Goal: Information Seeking & Learning: Learn about a topic

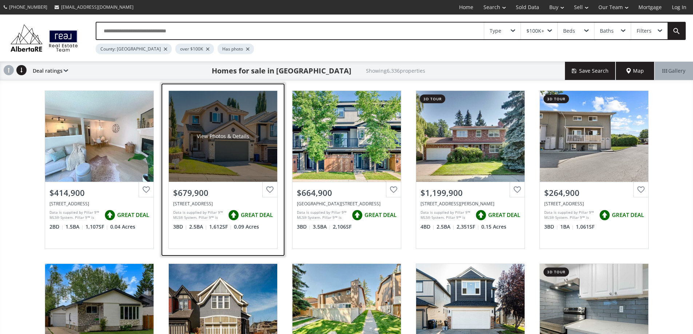
click at [205, 133] on div "View Photos & Details" at bounding box center [223, 136] width 108 height 91
click at [249, 148] on div "View Photos & Details" at bounding box center [223, 136] width 108 height 91
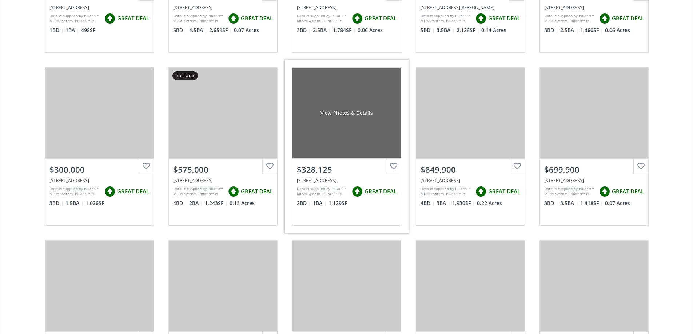
scroll to position [1236, 0]
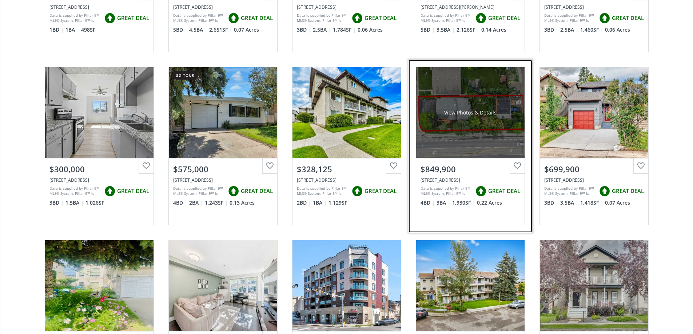
click at [463, 115] on div "View Photos & Details" at bounding box center [470, 112] width 52 height 7
